Goal: Find specific page/section: Find specific page/section

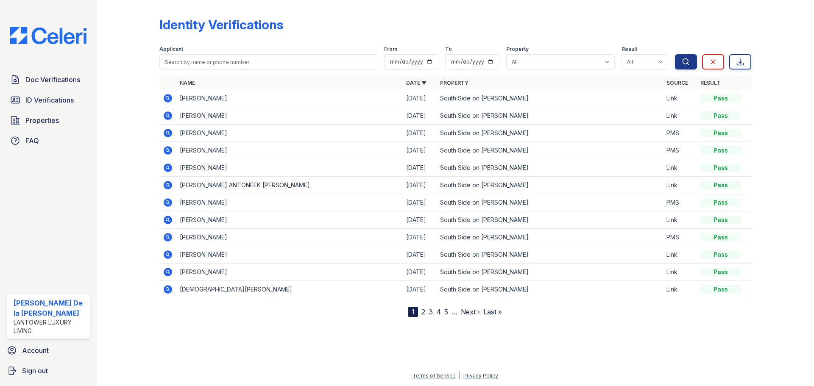
click at [58, 101] on span "ID Verifications" at bounding box center [49, 100] width 48 height 10
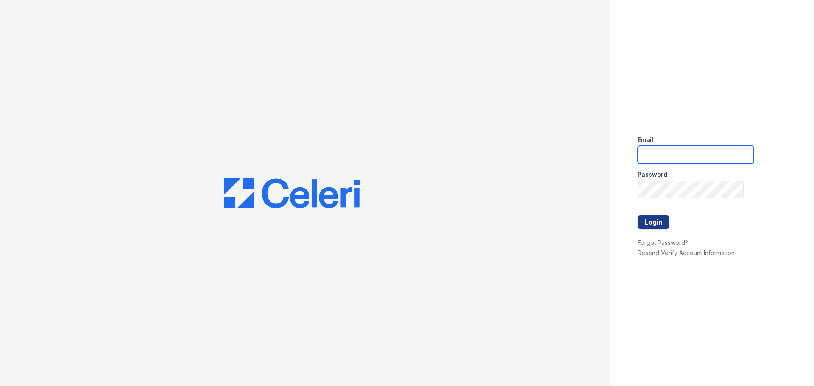
type input "[EMAIL_ADDRESS][DOMAIN_NAME]"
click at [645, 224] on button "Login" at bounding box center [654, 222] width 32 height 14
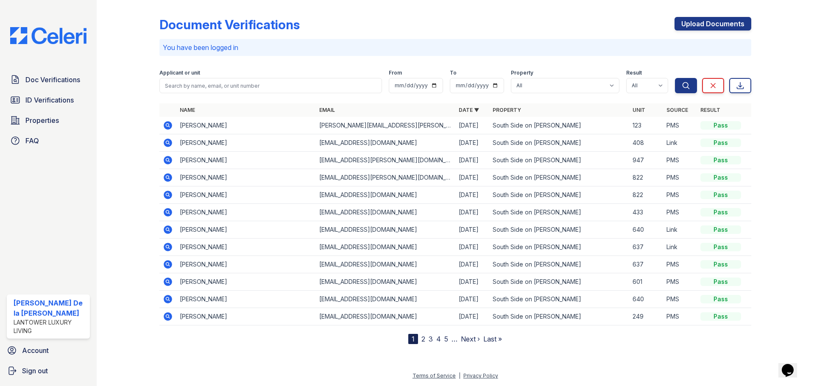
click at [62, 101] on span "ID Verifications" at bounding box center [49, 100] width 48 height 10
